Goal: Transaction & Acquisition: Book appointment/travel/reservation

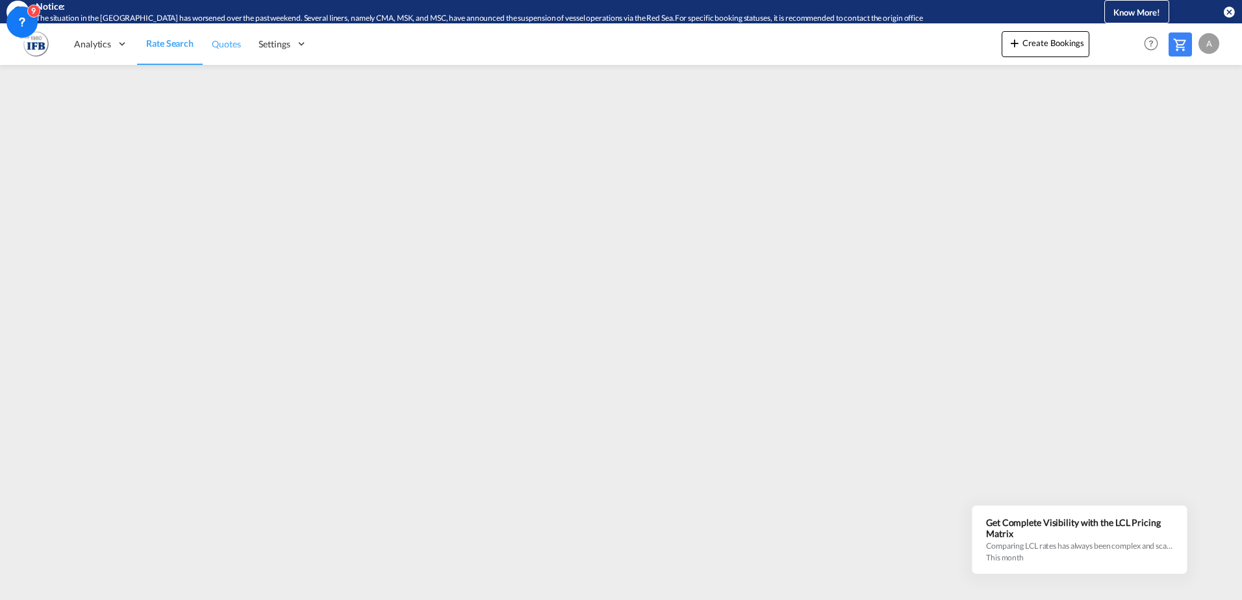
click at [222, 49] on span "Quotes" at bounding box center [226, 44] width 29 height 13
click at [162, 51] on link "Rate Search" at bounding box center [169, 44] width 65 height 42
click at [227, 49] on span "Quotes" at bounding box center [226, 44] width 29 height 13
click at [180, 49] on span "Rate Search" at bounding box center [169, 44] width 47 height 13
click at [1030, 33] on button "Create Bookings" at bounding box center [1046, 44] width 88 height 26
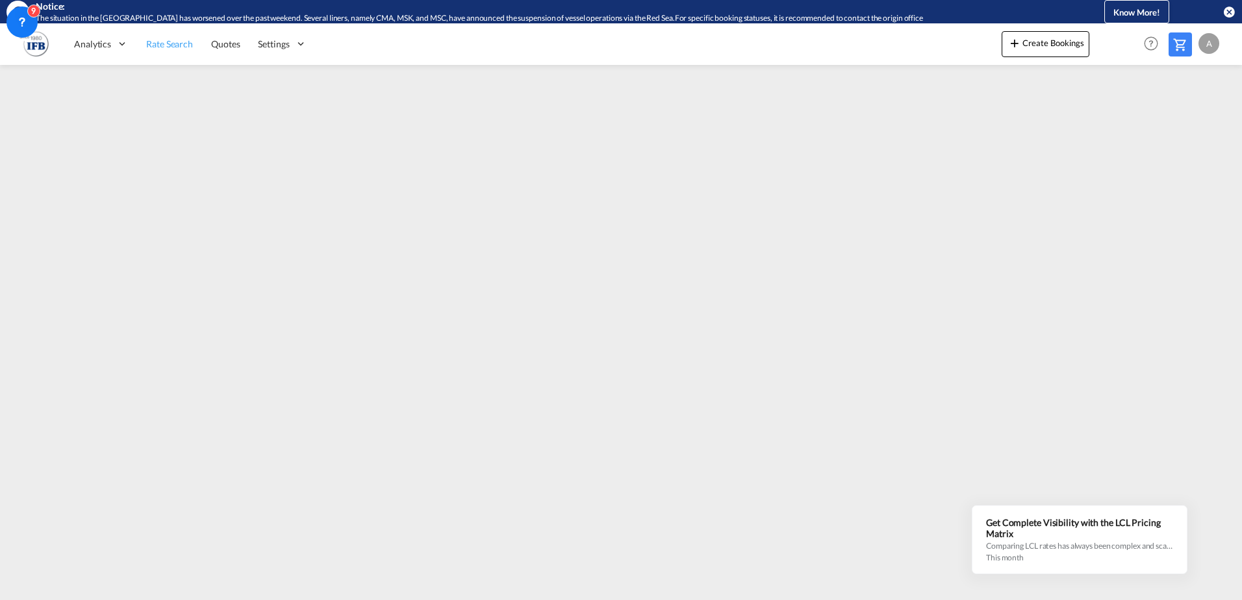
click at [137, 49] on link "Rate Search" at bounding box center [169, 44] width 65 height 42
click at [234, 44] on span "Quotes" at bounding box center [226, 43] width 29 height 11
click at [161, 38] on span "Rate Search" at bounding box center [169, 43] width 47 height 11
